Goal: Information Seeking & Learning: Learn about a topic

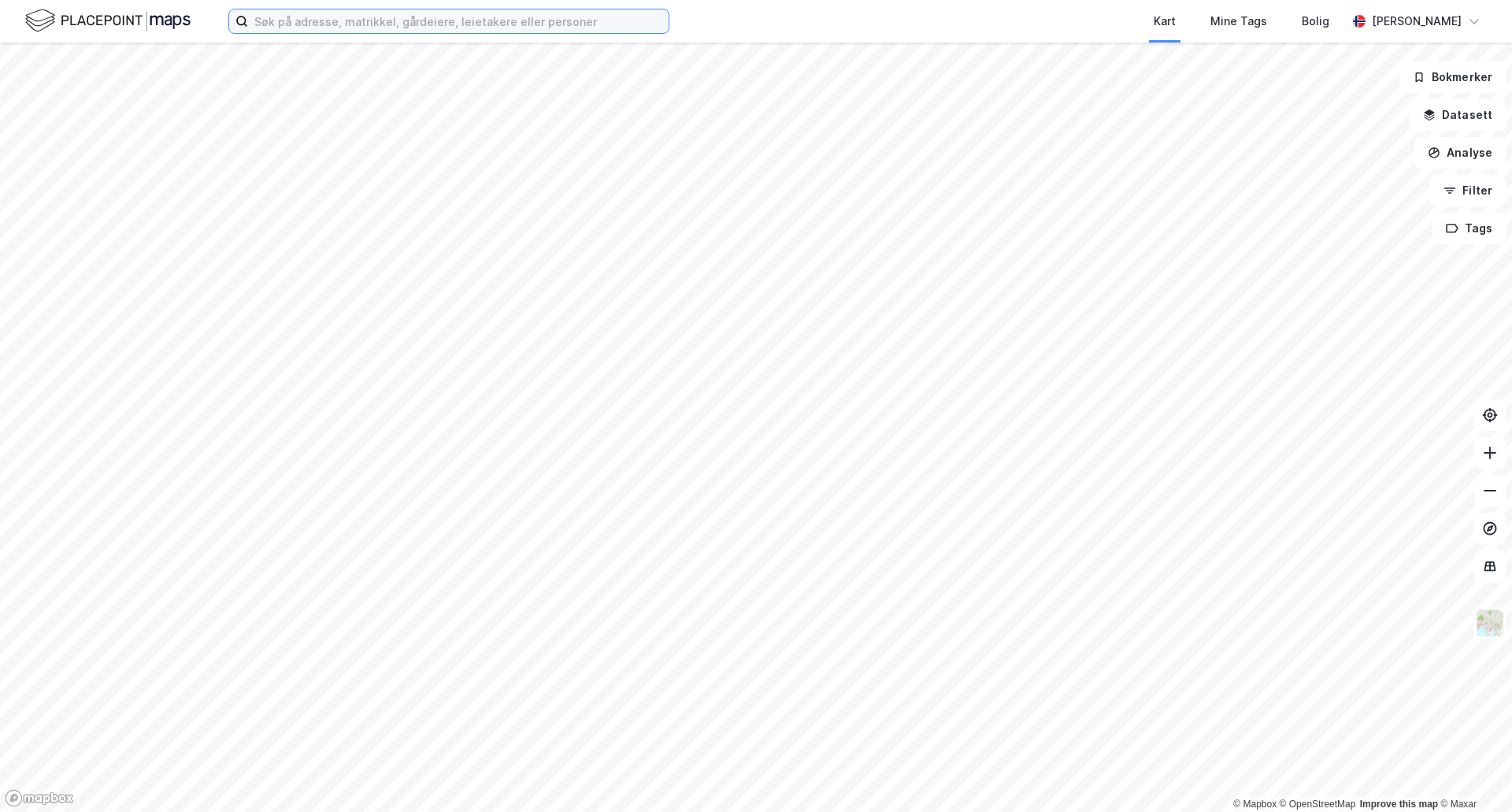
click at [335, 21] on input at bounding box center [458, 21] width 421 height 24
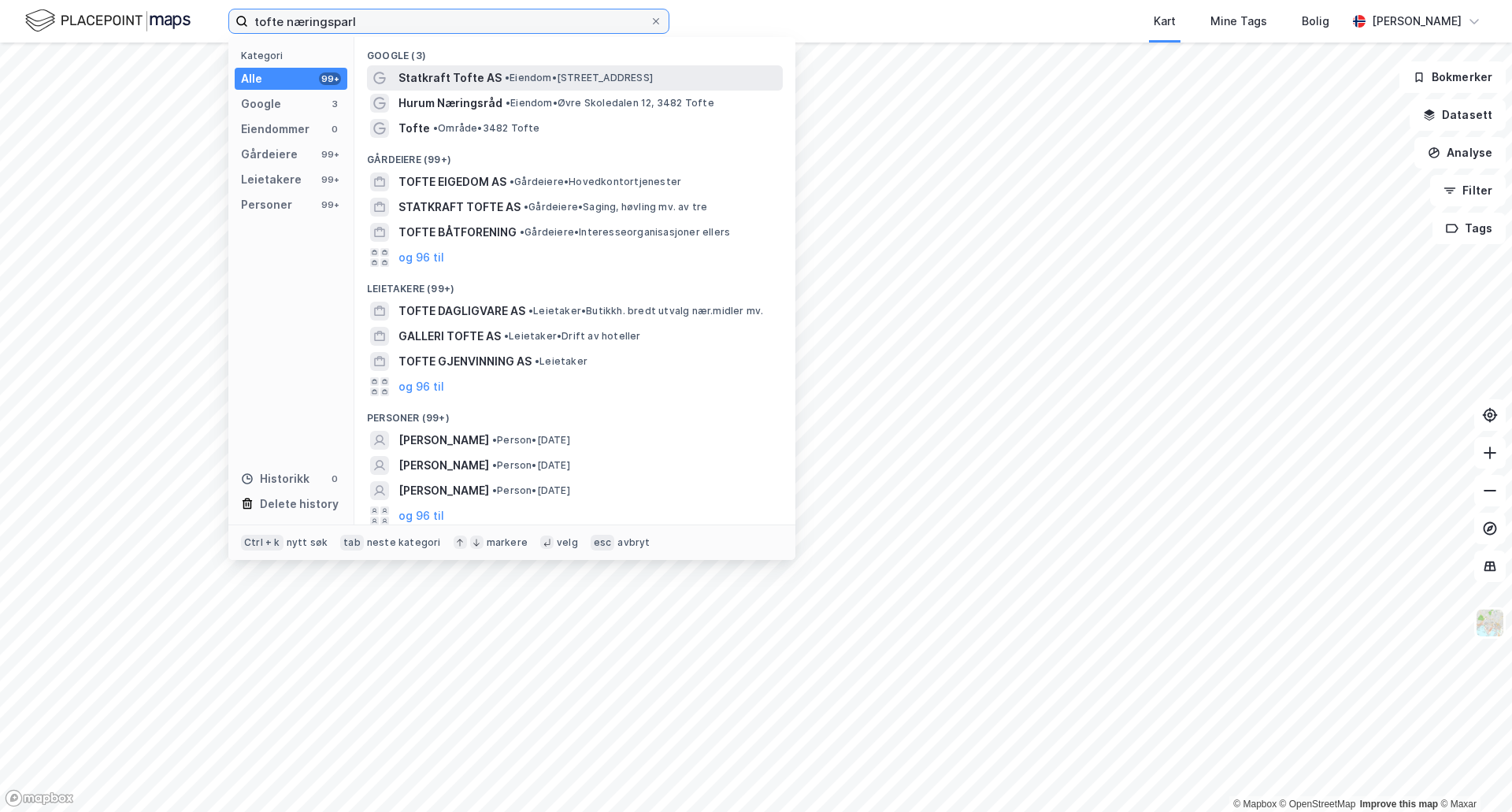
type input "tofte næringsparl"
click at [467, 77] on span "Statkraft Tofte AS" at bounding box center [450, 78] width 103 height 19
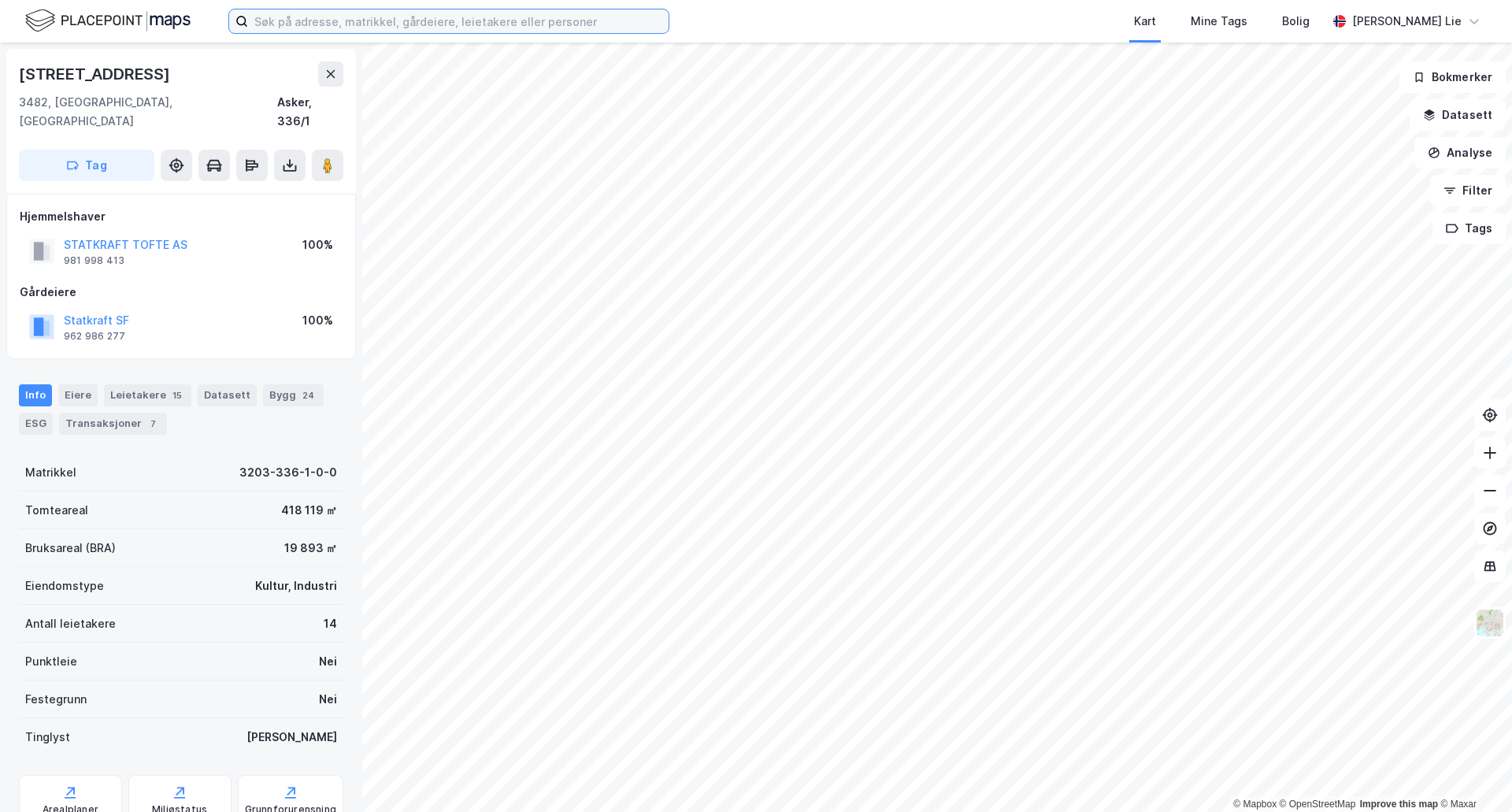
click at [395, 29] on input at bounding box center [458, 21] width 421 height 24
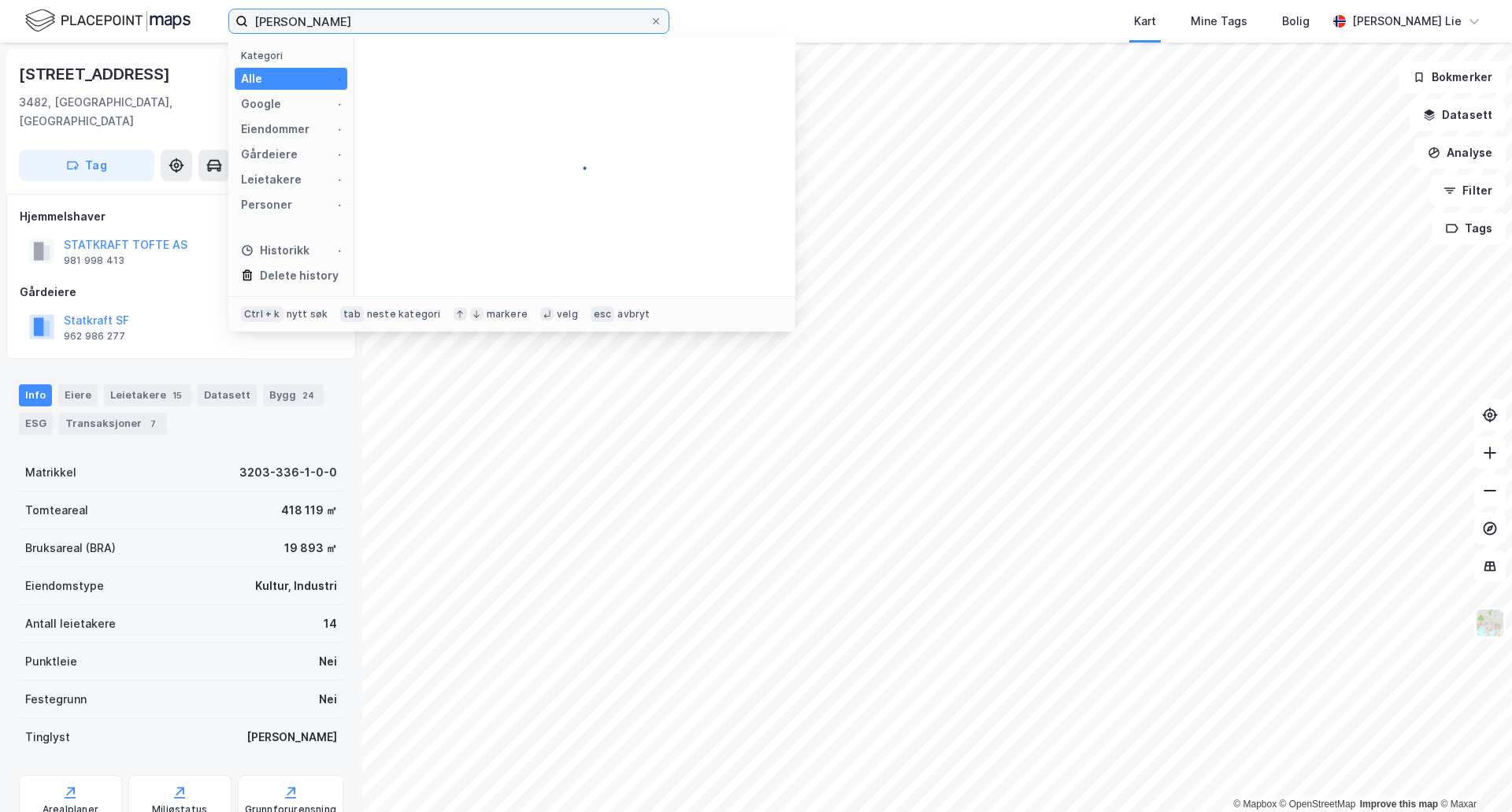
type input "florø"
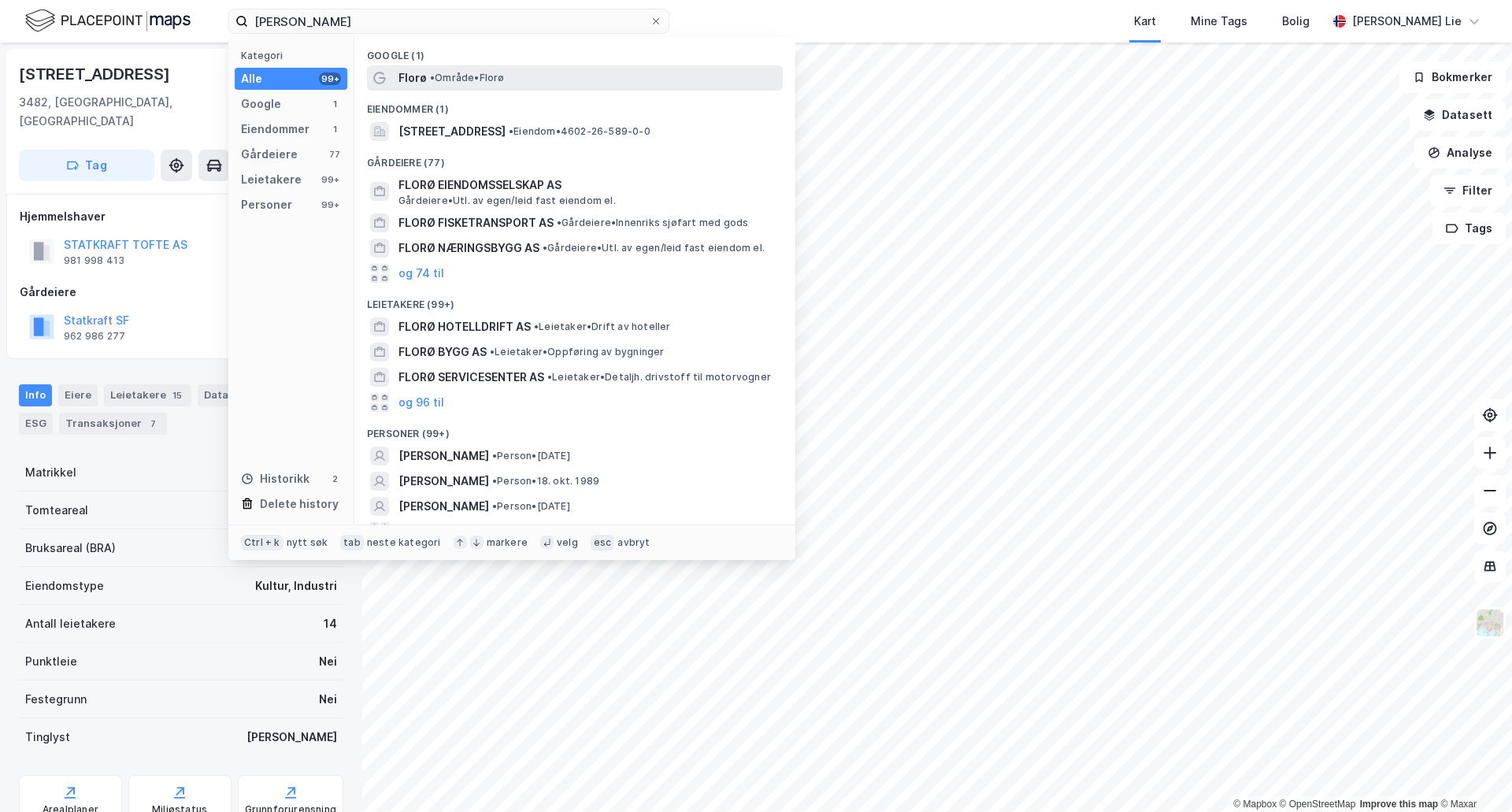
click at [419, 85] on span "Florø" at bounding box center [413, 78] width 29 height 19
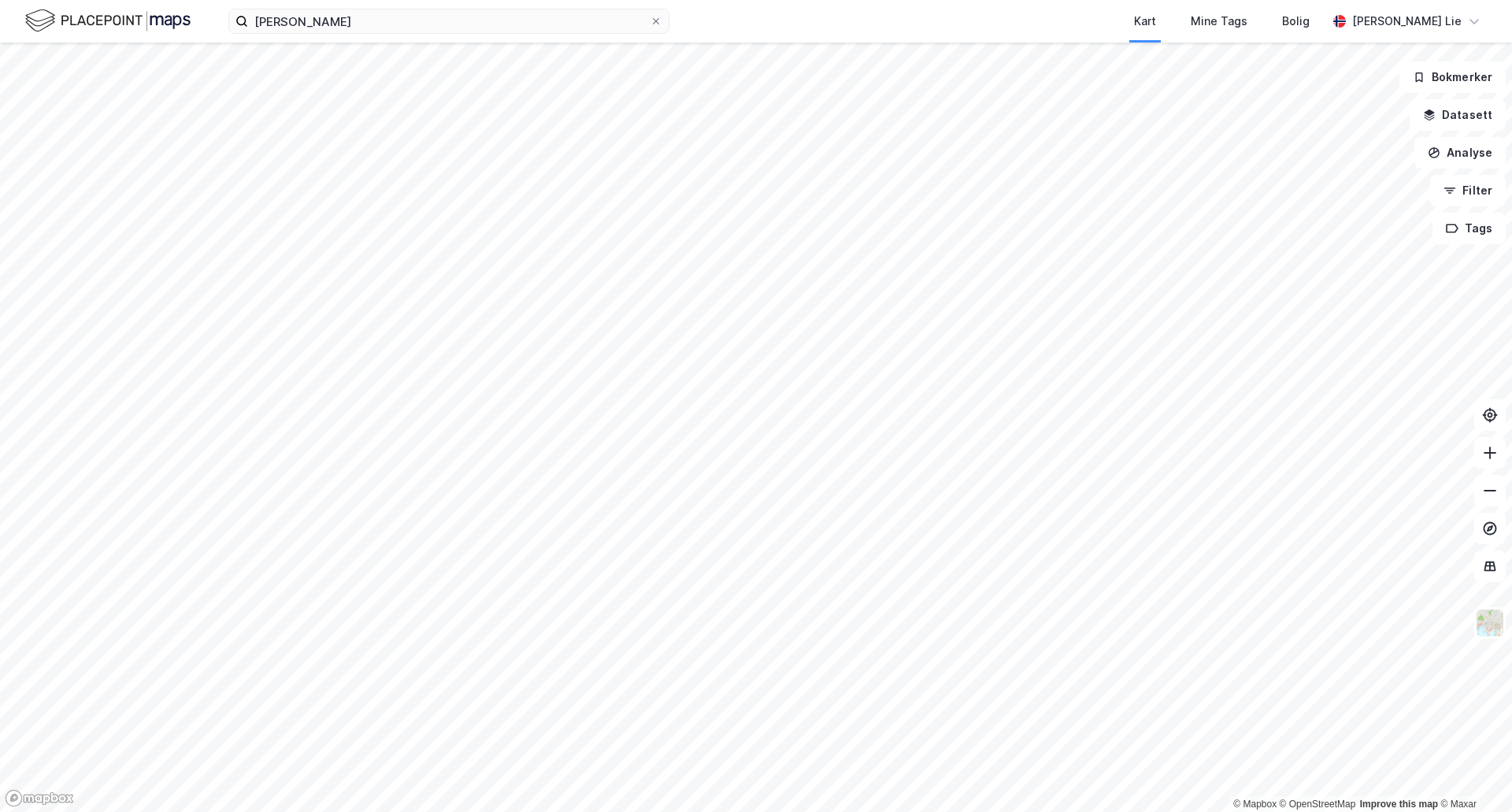
click at [627, 811] on html "florø Kart Mine Tags Bolig Arthur Havrevold Lie © Mapbox © OpenStreetMap Improv…" at bounding box center [756, 406] width 1512 height 812
click at [527, 811] on html "florø Kart Mine Tags Bolig Arthur Havrevold Lie © Mapbox © OpenStreetMap Improv…" at bounding box center [756, 406] width 1512 height 812
click at [0, 635] on html "florø Kart Mine Tags Bolig Arthur Havrevold Lie © Mapbox © OpenStreetMap Improv…" at bounding box center [756, 406] width 1512 height 812
click at [1483, 488] on icon at bounding box center [1490, 491] width 16 height 16
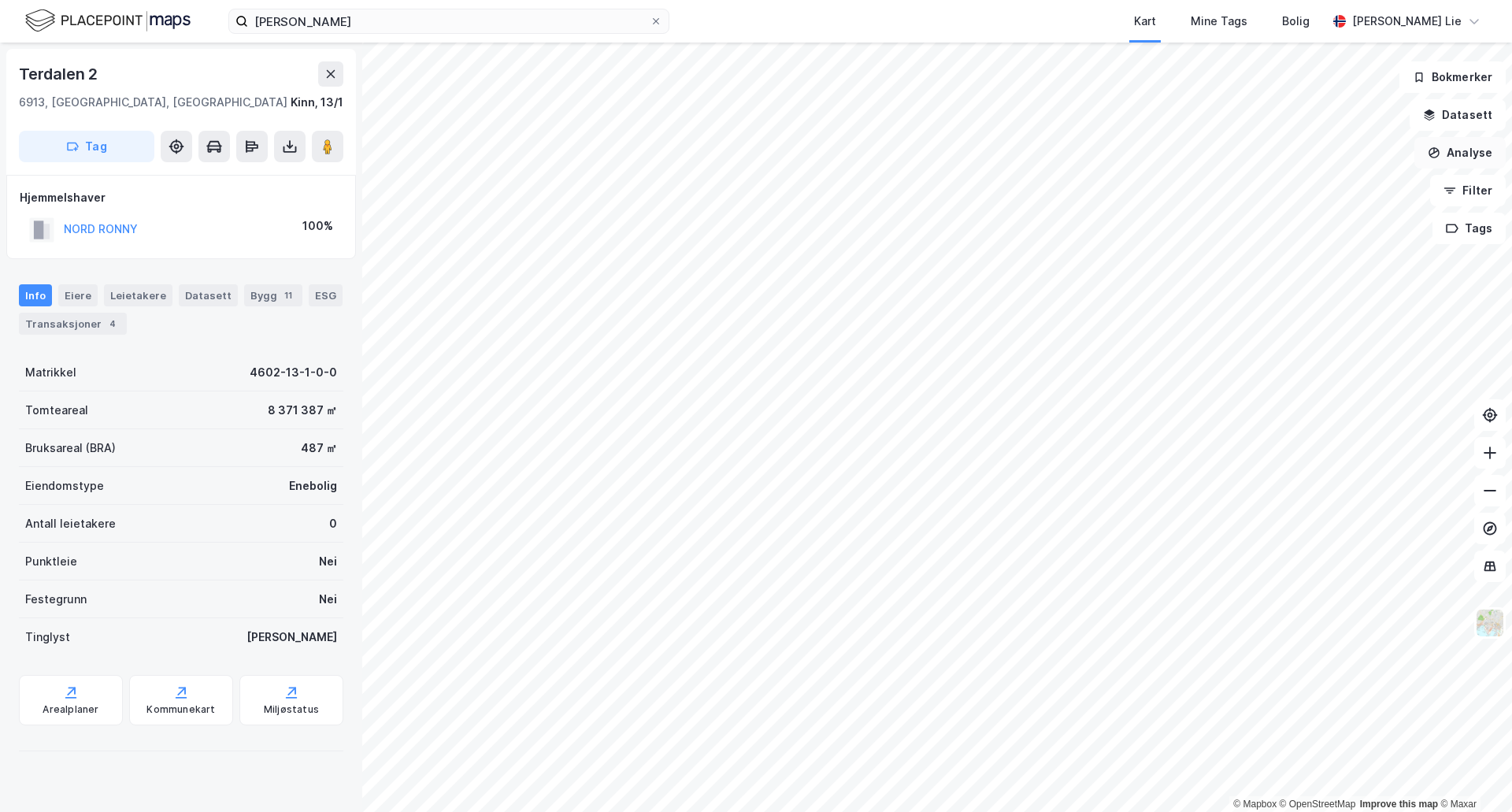
click at [1479, 154] on button "Analyse" at bounding box center [1460, 153] width 91 height 32
click at [1475, 157] on button "Analyse" at bounding box center [1460, 153] width 91 height 32
click at [1297, 192] on div "Tegn område" at bounding box center [1323, 186] width 137 height 14
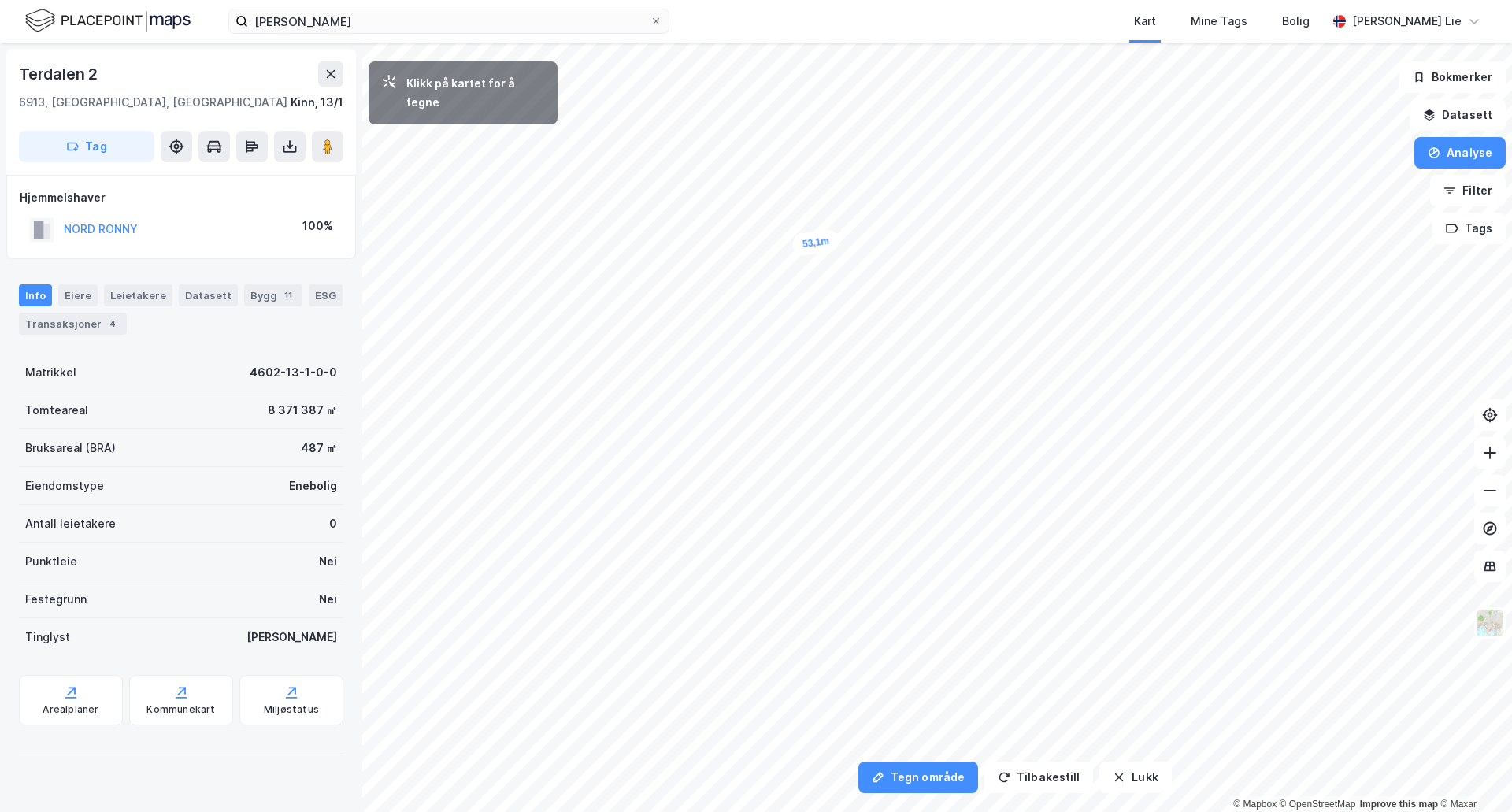
click at [807, 243] on div "53,1m" at bounding box center [816, 243] width 48 height 29
click at [790, 237] on div "106m" at bounding box center [807, 239] width 45 height 27
click at [786, 256] on div "124,1m" at bounding box center [804, 248] width 55 height 38
click at [795, 269] on div "122m" at bounding box center [809, 254] width 46 height 45
click at [886, 302] on div "107,8m" at bounding box center [866, 304] width 52 height 25
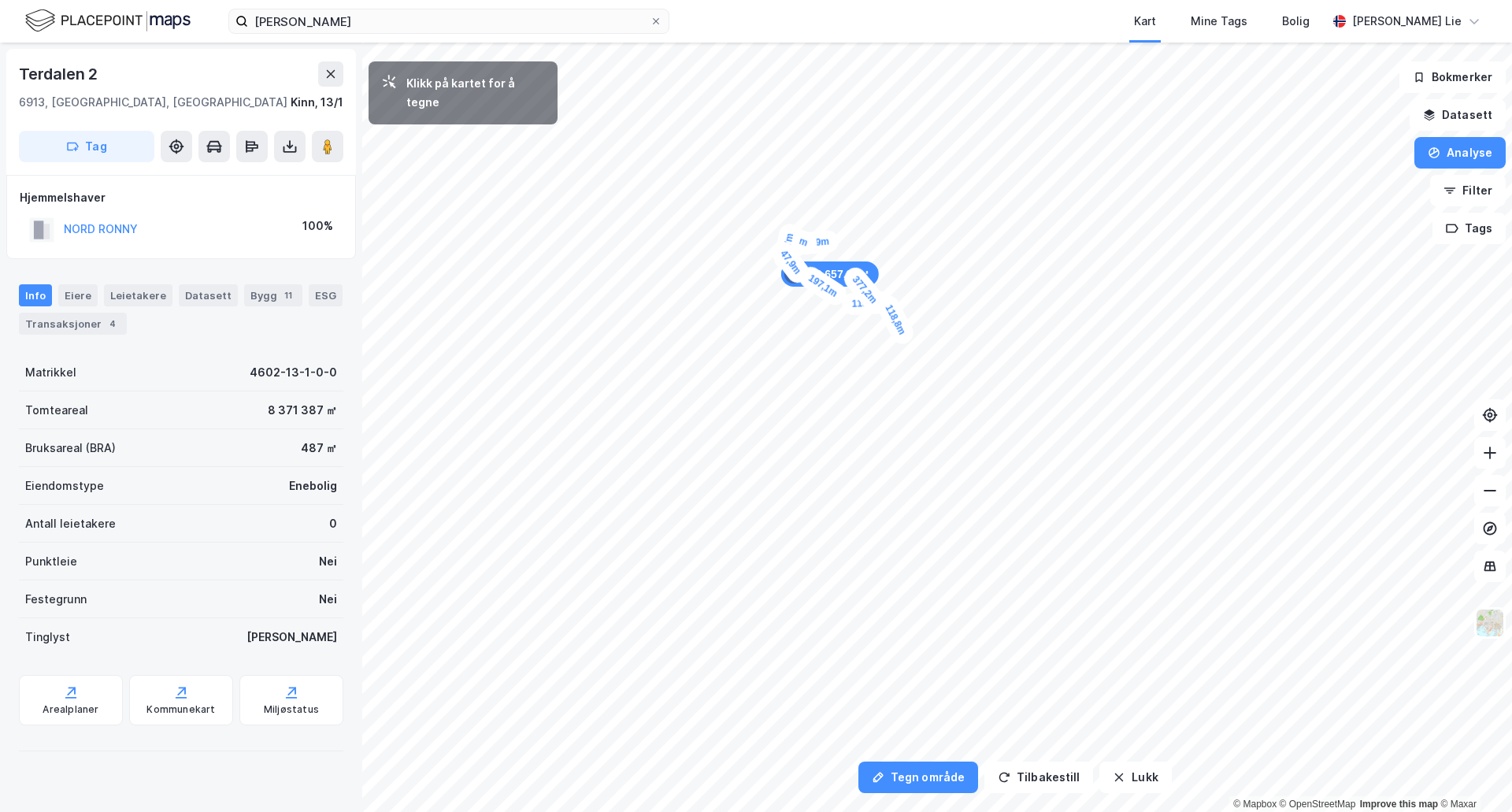
click at [903, 337] on div "118,8m" at bounding box center [896, 320] width 43 height 55
click at [913, 363] on div "82,3m" at bounding box center [922, 355] width 49 height 45
click at [880, 384] on div "119,5m" at bounding box center [896, 374] width 55 height 46
click at [831, 394] on div "151,1m" at bounding box center [856, 390] width 54 height 32
click at [738, 385] on div "76,1m" at bounding box center [749, 390] width 50 height 39
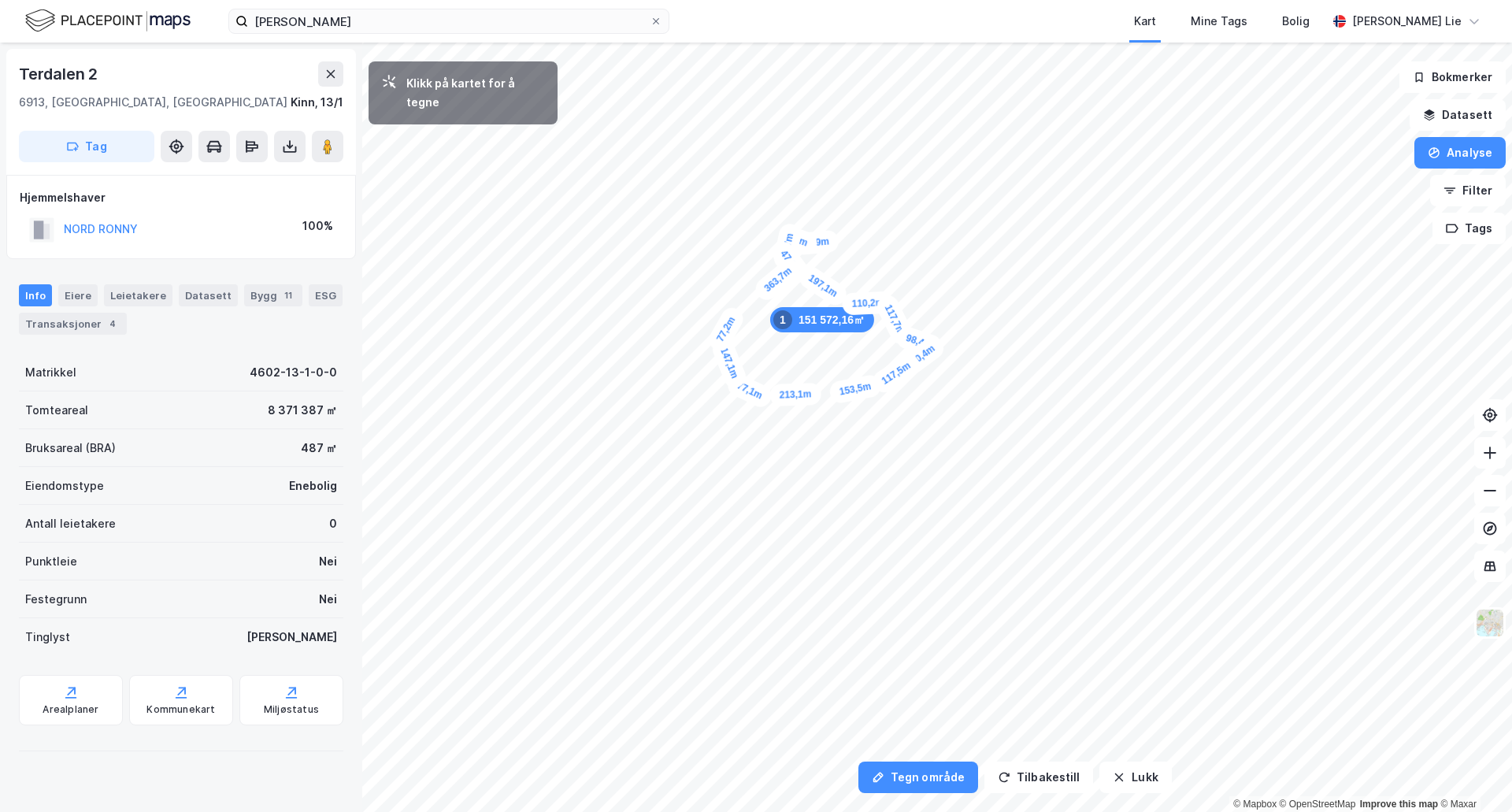
click at [733, 318] on div "77,2m" at bounding box center [726, 328] width 42 height 50
click at [736, 307] on div "32,5m" at bounding box center [735, 313] width 35 height 50
click at [703, 278] on div "133,9m" at bounding box center [719, 292] width 52 height 50
click at [730, 239] on div "140,2m" at bounding box center [715, 259] width 48 height 54
click at [777, 223] on div "159,1m" at bounding box center [800, 231] width 55 height 39
